Goal: Information Seeking & Learning: Learn about a topic

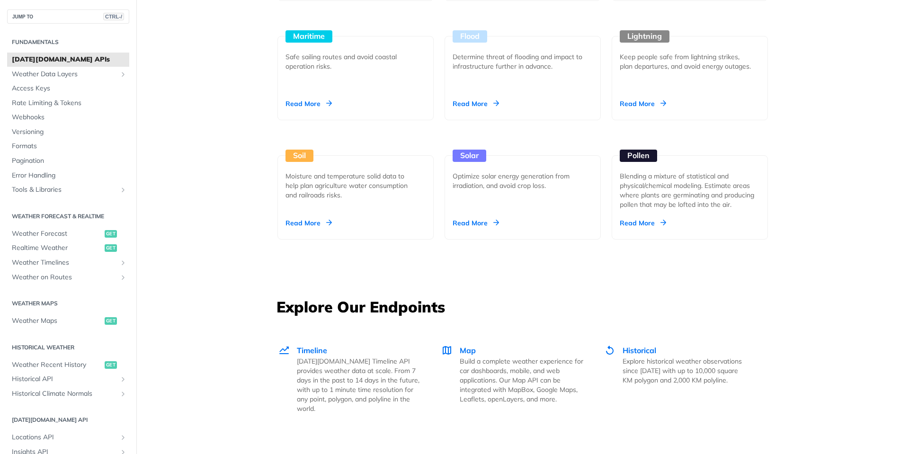
scroll to position [852, 0]
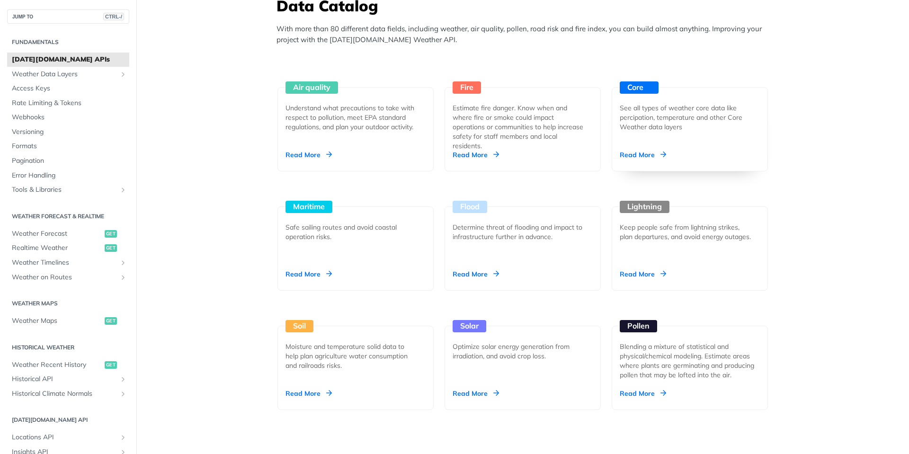
click at [647, 154] on div "Read More" at bounding box center [643, 154] width 46 height 9
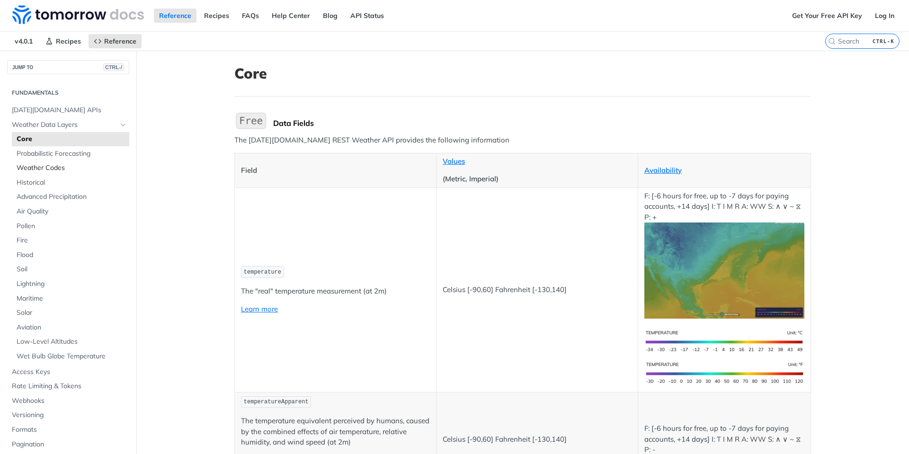
click at [53, 170] on span "Weather Codes" at bounding box center [72, 167] width 110 height 9
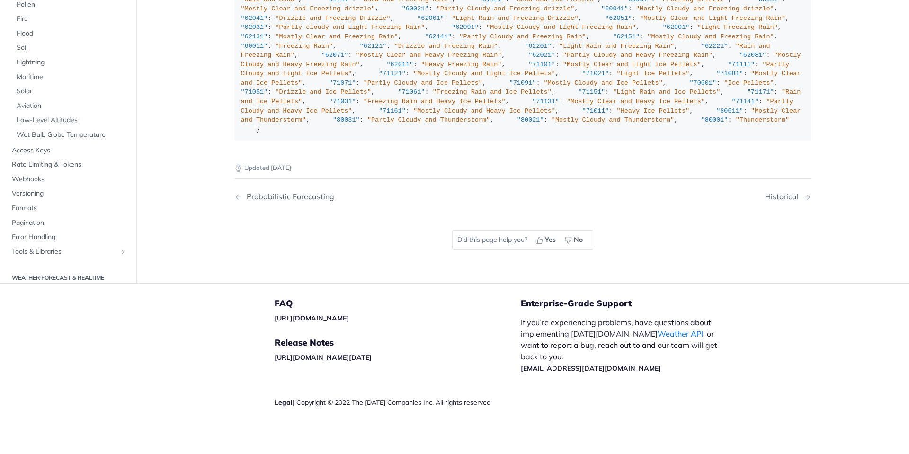
scroll to position [1688, 0]
